Goal: Navigation & Orientation: Go to known website

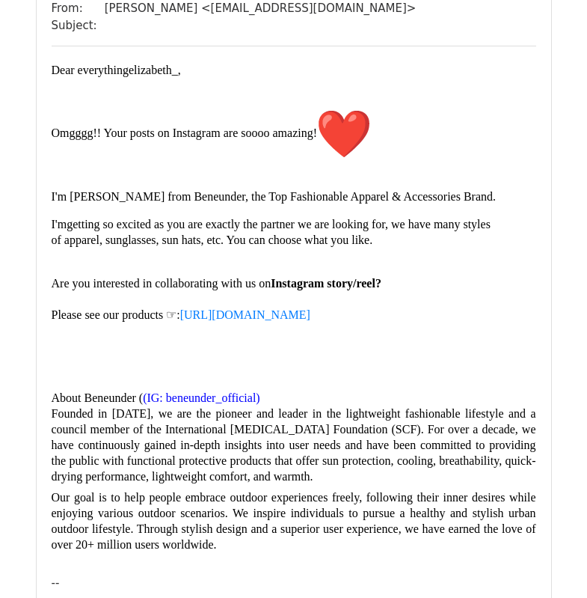
scroll to position [224, 0]
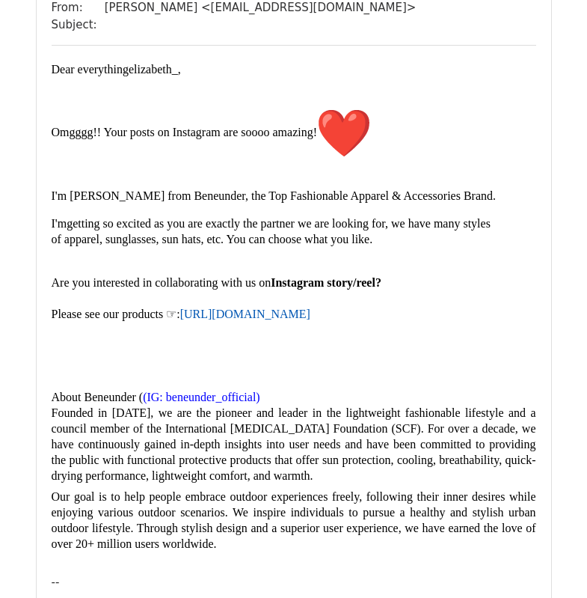
click at [311, 320] on link "https://shop.beneunder.com/pages/influence-picks" at bounding box center [245, 314] width 130 height 13
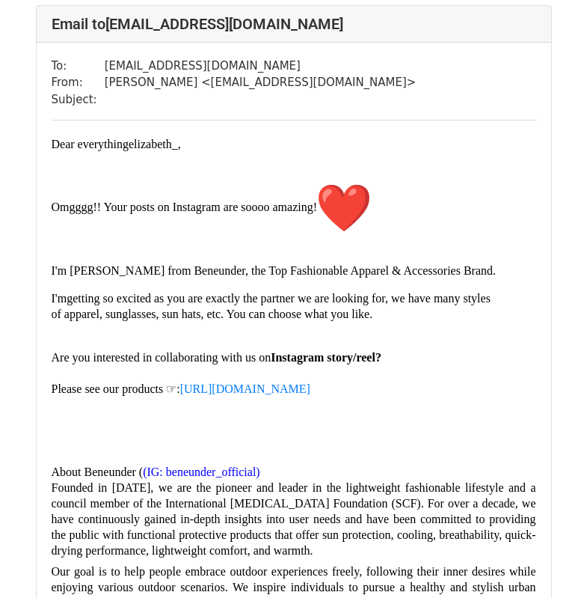
scroll to position [299, 0]
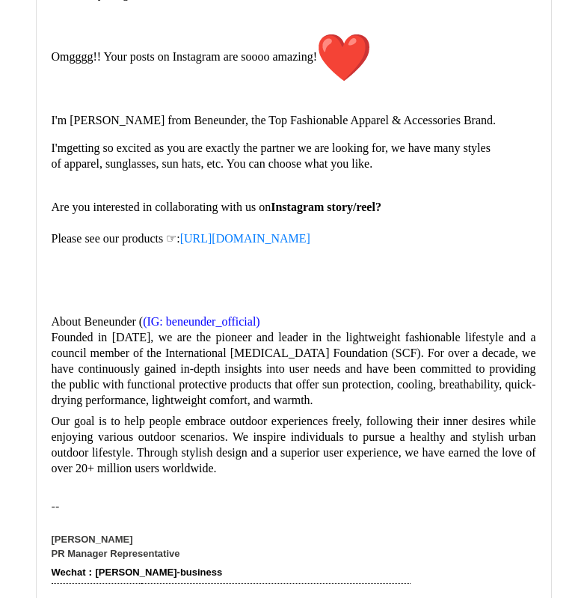
click at [218, 328] on span "(IG: beneunder_official)" at bounding box center [201, 321] width 117 height 13
click at [254, 328] on span "(IG: beneunder_official)" at bounding box center [201, 321] width 117 height 13
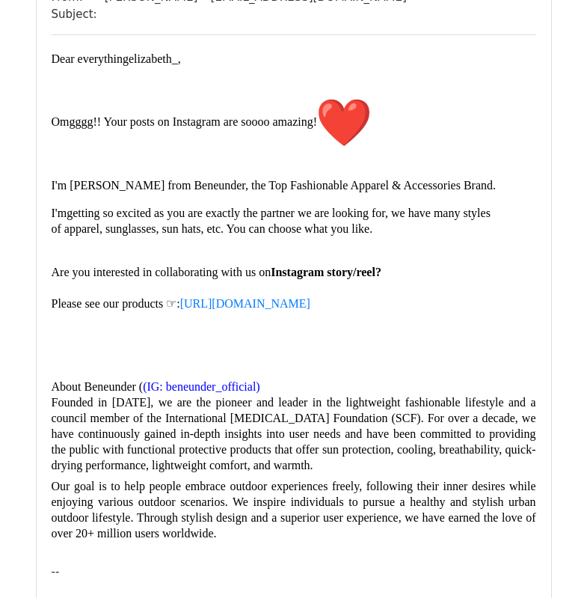
scroll to position [224, 0]
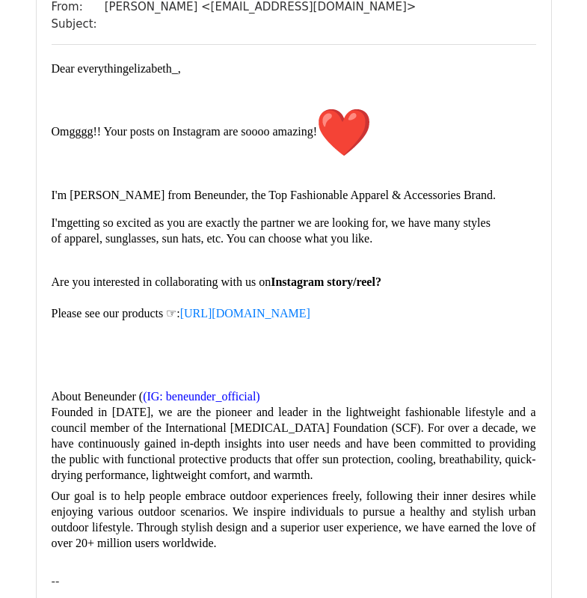
click at [244, 403] on span "(IG: beneunder_official)" at bounding box center [201, 396] width 117 height 13
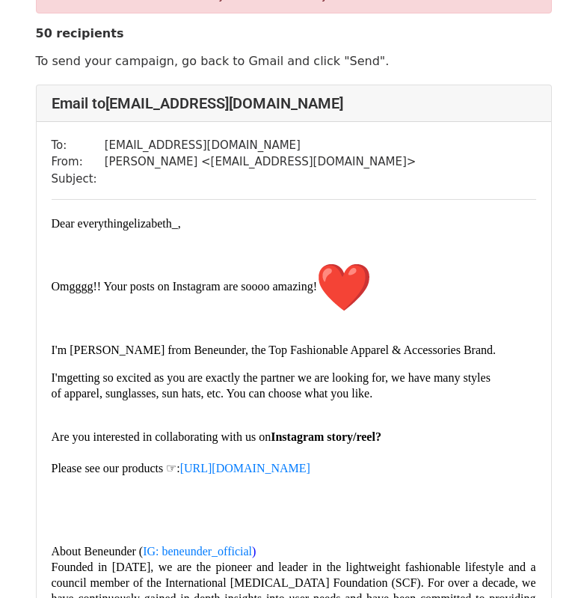
scroll to position [150, 0]
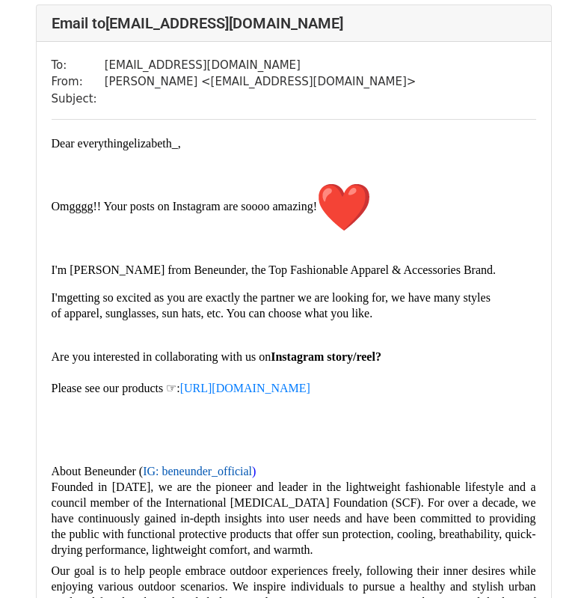
drag, startPoint x: 192, startPoint y: 476, endPoint x: 202, endPoint y: 477, distance: 10.5
click at [192, 476] on link "IG: beneunder_official" at bounding box center [197, 471] width 109 height 13
